Goal: Transaction & Acquisition: Purchase product/service

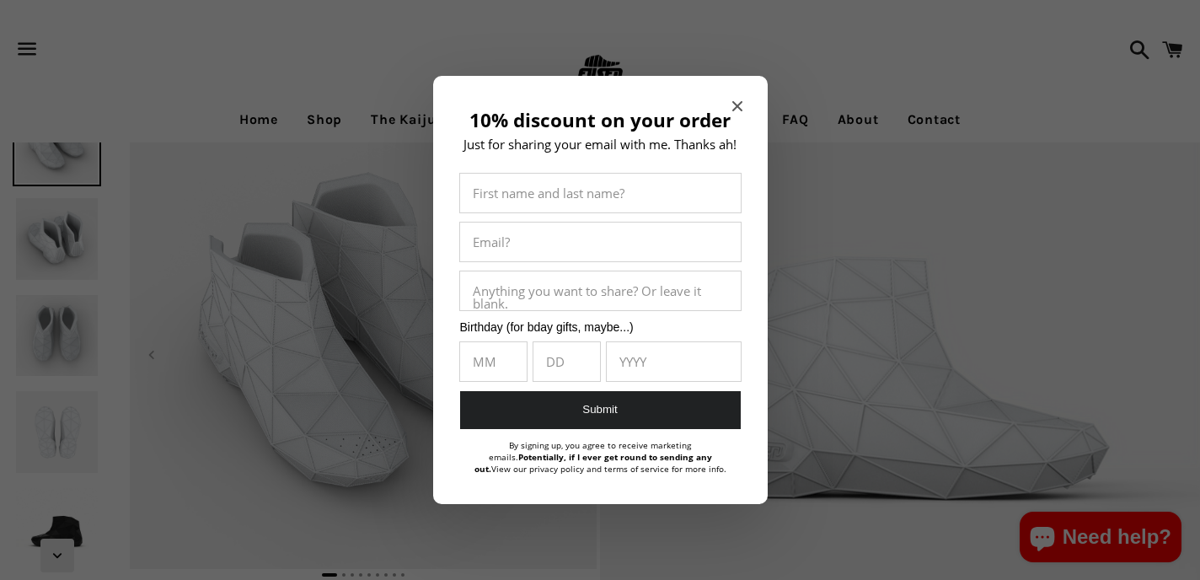
click at [327, 72] on div at bounding box center [600, 290] width 1200 height 580
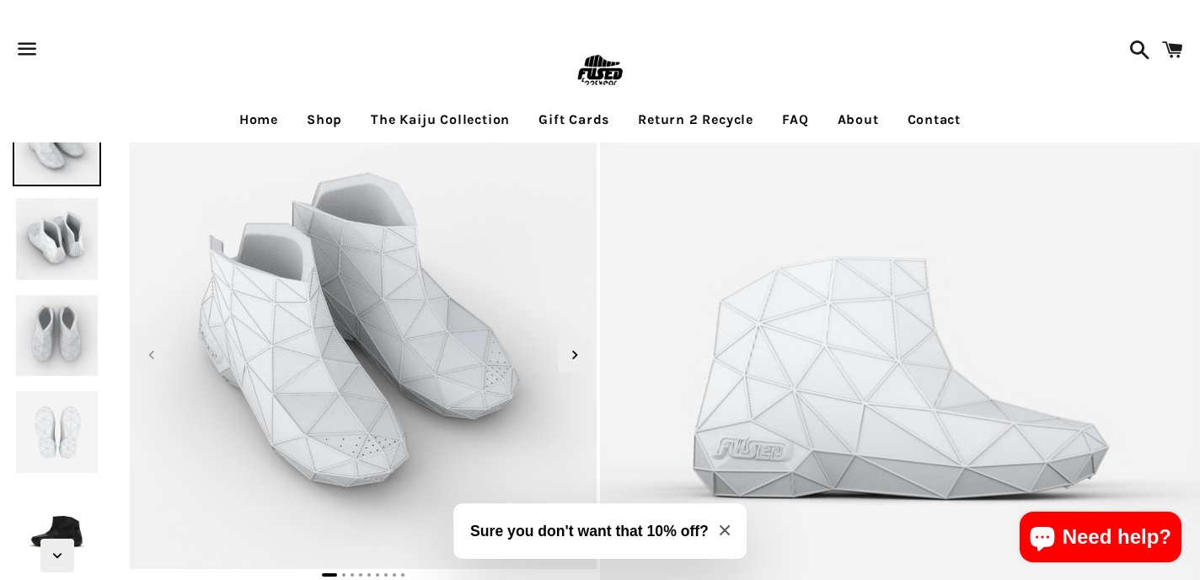
click at [320, 119] on link "Shop" at bounding box center [324, 120] width 61 height 42
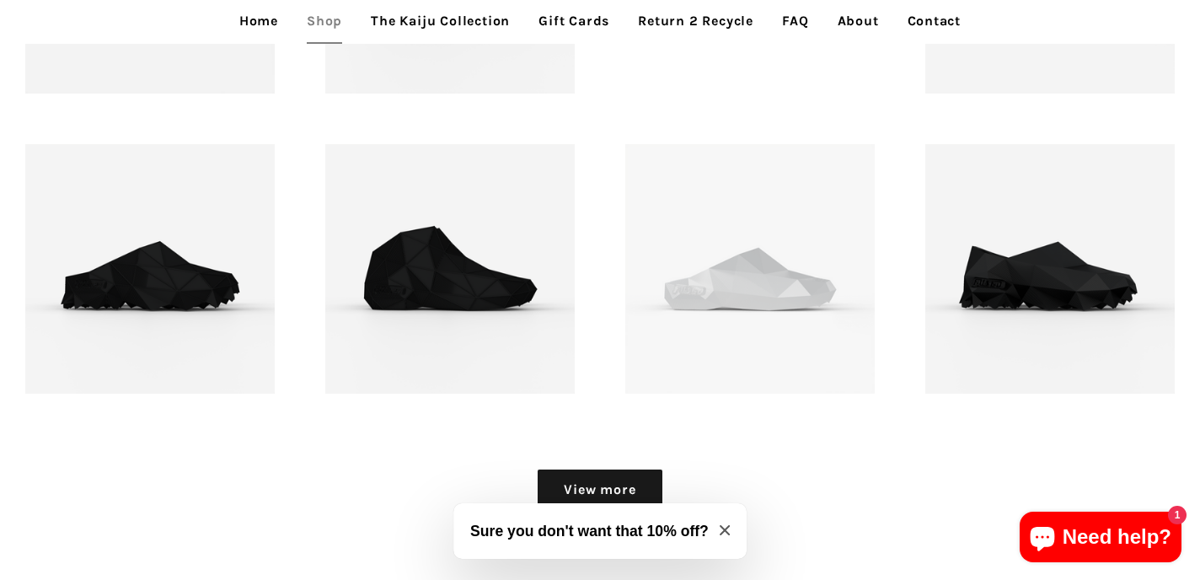
scroll to position [1953, 0]
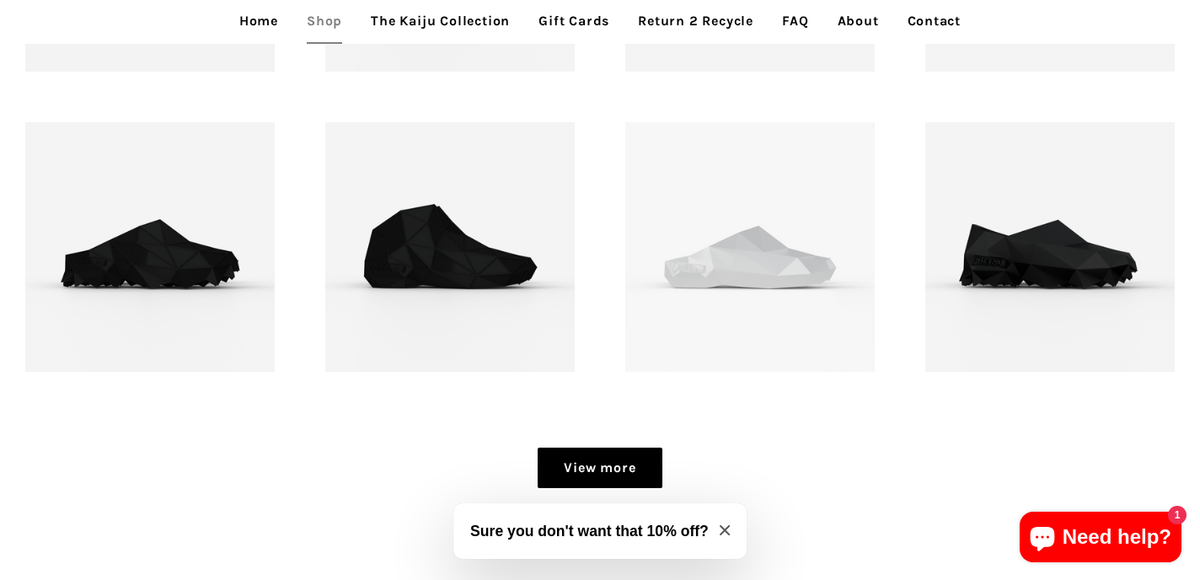
click at [623, 459] on link "View more" at bounding box center [599, 467] width 124 height 40
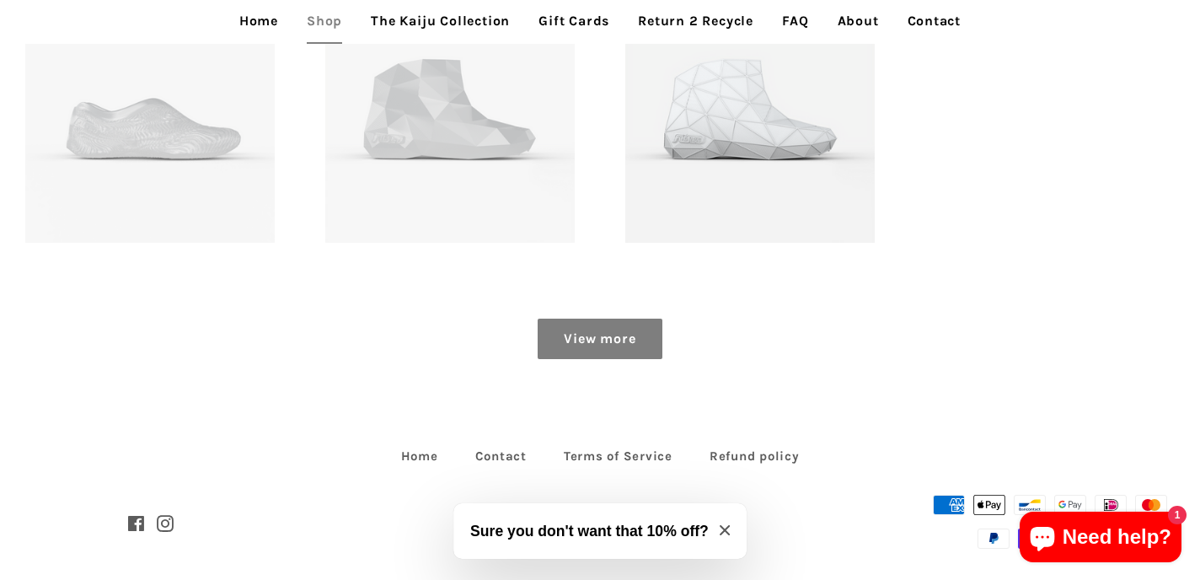
scroll to position [2697, 0]
